Goal: Complete application form: Complete application form

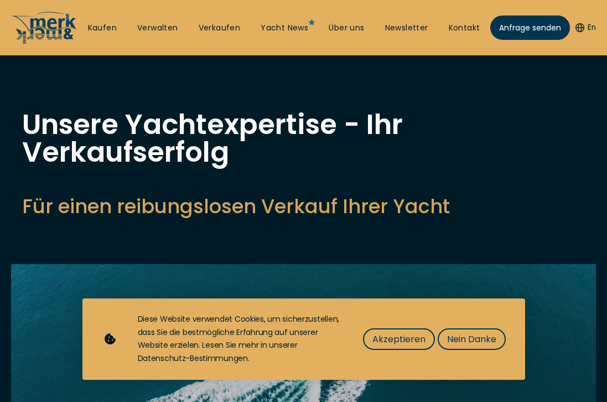
select select "sell"
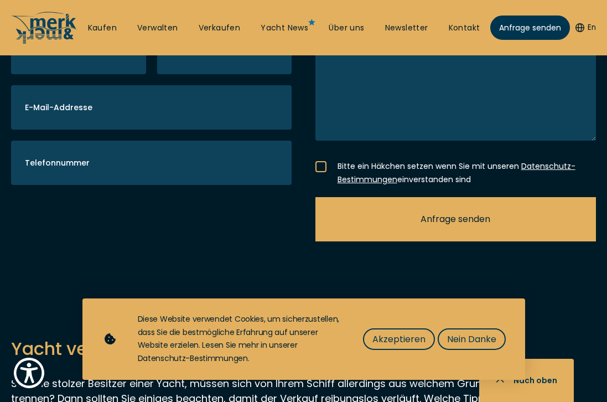
scroll to position [2601, 0]
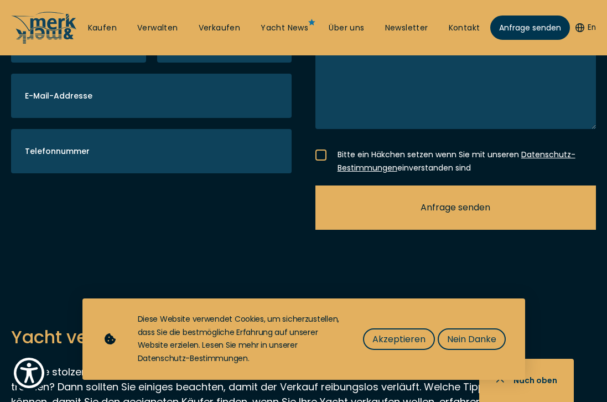
click at [436, 200] on span "Anfrage senden" at bounding box center [456, 207] width 70 height 14
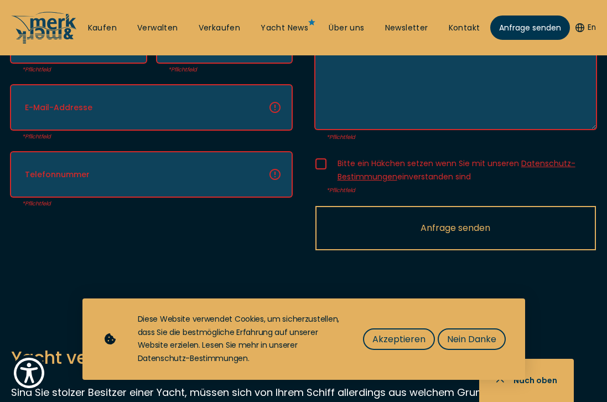
click at [319, 158] on div at bounding box center [320, 163] width 11 height 11
click at [0, 0] on input "Bitte ein Häkchen setzen wenn Sie mit unseren Datenschutz-Bestimmungen einverst…" at bounding box center [0, 0] width 0 height 0
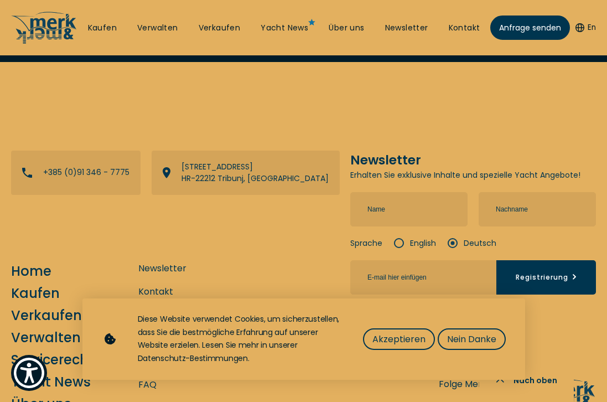
scroll to position [4312, 0]
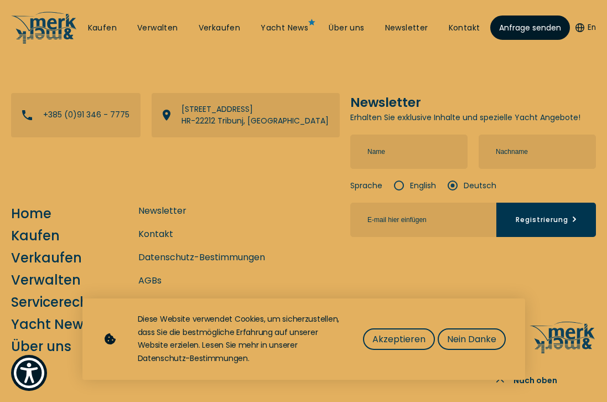
click at [523, 23] on span "Anfrage senden" at bounding box center [530, 28] width 62 height 12
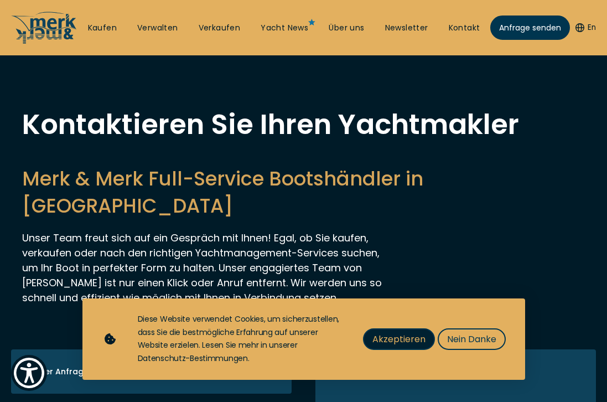
click at [387, 337] on span "Akzeptieren" at bounding box center [398, 339] width 53 height 14
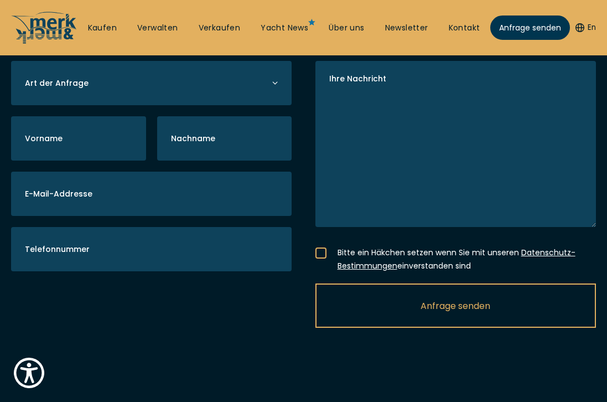
scroll to position [296, 0]
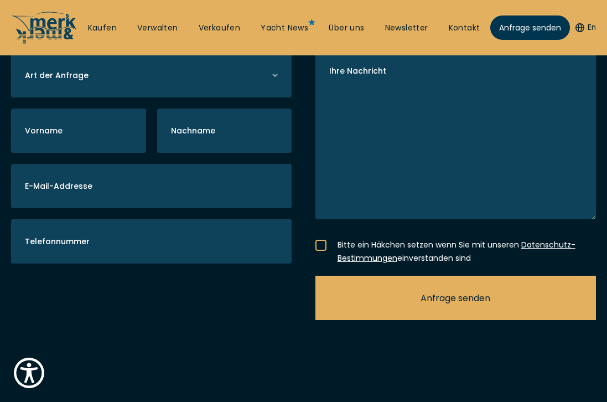
click at [452, 291] on span "Anfrage senden" at bounding box center [456, 298] width 70 height 14
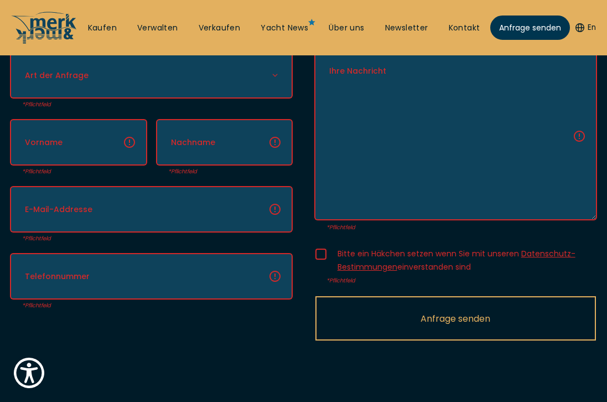
click at [319, 249] on div at bounding box center [320, 254] width 11 height 11
click at [0, 0] on input "Bitte ein Häkchen setzen wenn Sie mit unseren Datenschutz-Bestimmungen einverst…" at bounding box center [0, 0] width 0 height 0
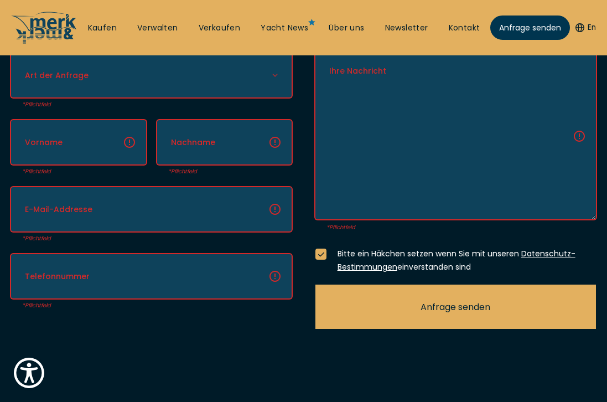
click at [449, 300] on span "Anfrage senden" at bounding box center [456, 307] width 70 height 14
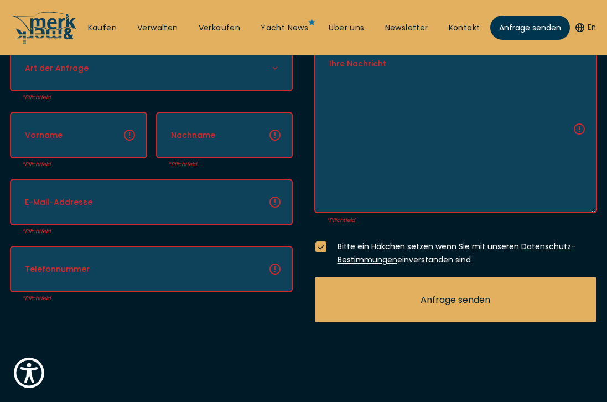
scroll to position [305, 0]
